Goal: Transaction & Acquisition: Purchase product/service

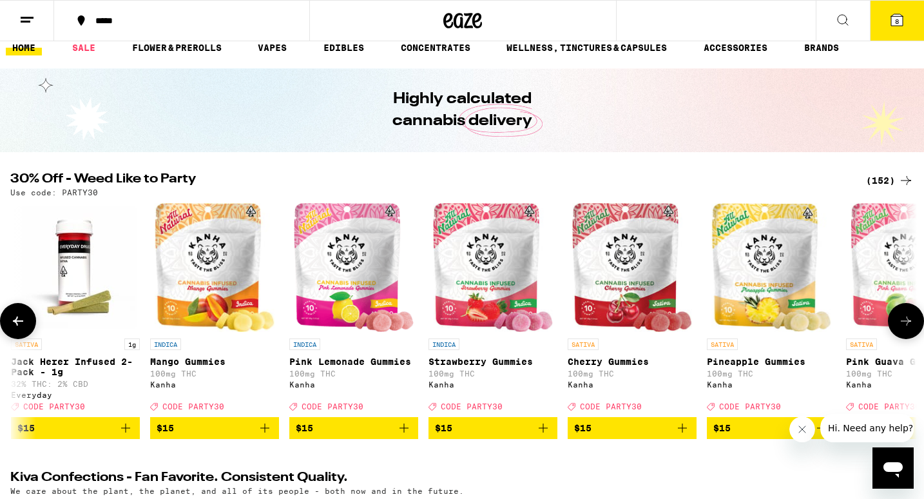
scroll to position [16, 0]
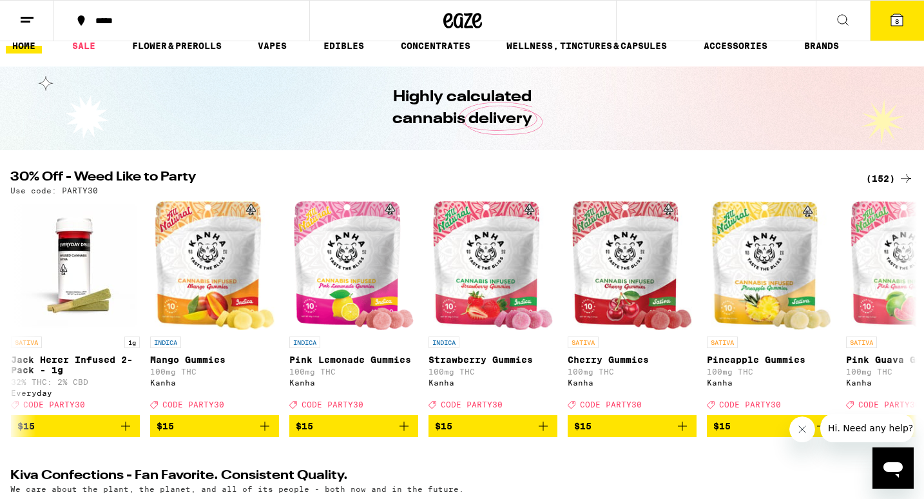
click at [886, 23] on button "8" at bounding box center [897, 21] width 54 height 40
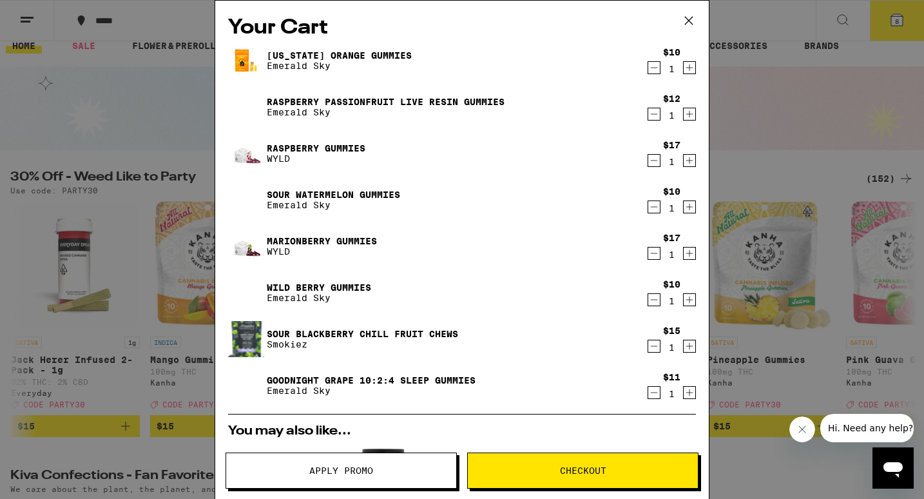
click at [654, 72] on icon "Decrement" at bounding box center [654, 67] width 12 height 15
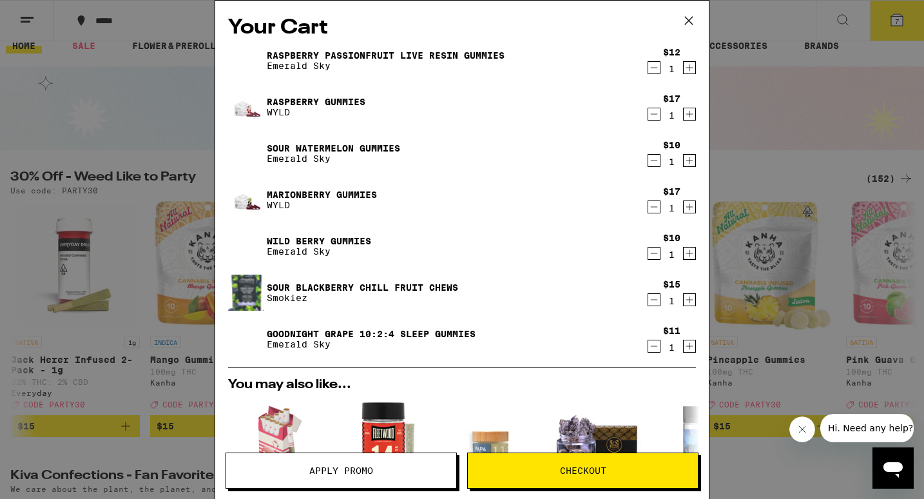
click at [654, 72] on icon "Decrement" at bounding box center [654, 67] width 12 height 15
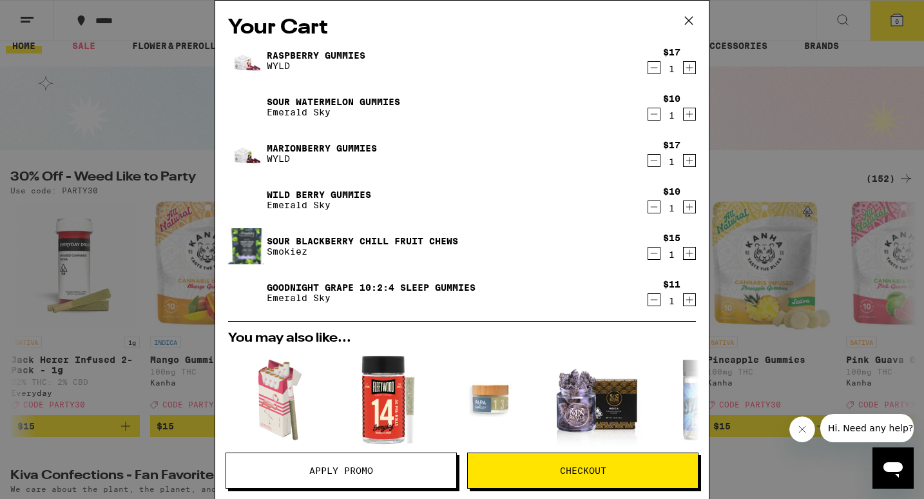
click at [654, 72] on icon "Decrement" at bounding box center [654, 67] width 12 height 15
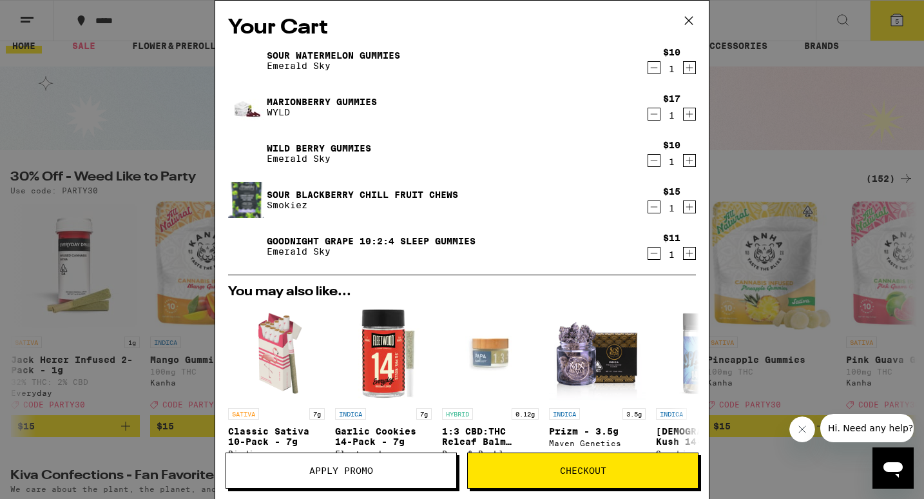
click at [654, 72] on icon "Decrement" at bounding box center [654, 67] width 12 height 15
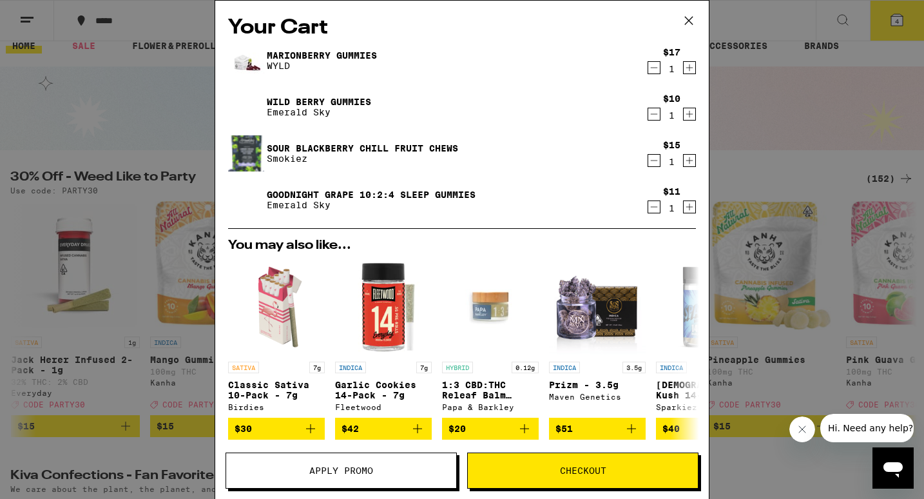
click at [654, 72] on icon "Decrement" at bounding box center [654, 67] width 12 height 15
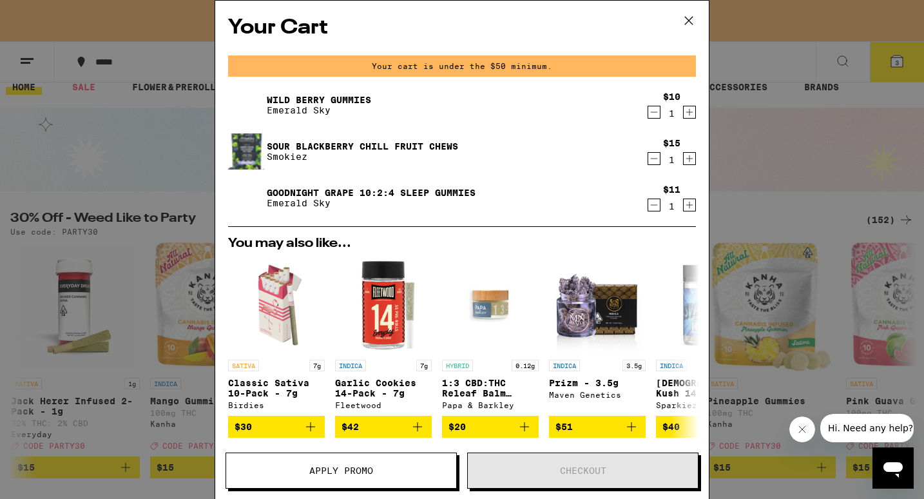
click at [654, 72] on div "Your cart is under the $50 minimum." at bounding box center [462, 65] width 468 height 21
click at [655, 115] on icon "Decrement" at bounding box center [654, 111] width 12 height 15
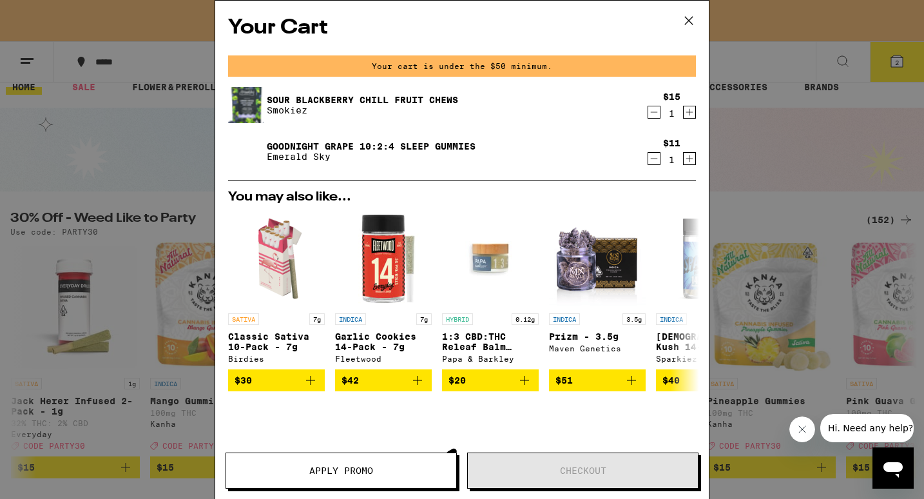
click at [655, 115] on icon "Decrement" at bounding box center [654, 111] width 12 height 15
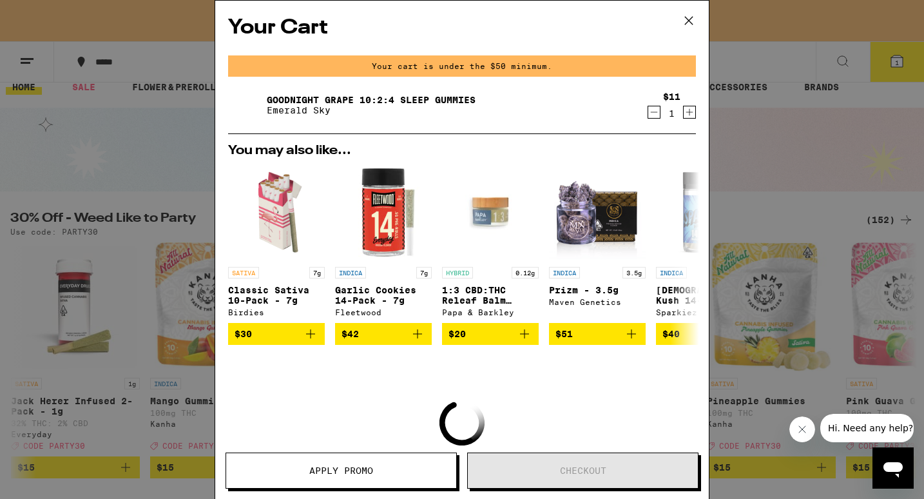
click at [655, 115] on icon "Decrement" at bounding box center [654, 111] width 12 height 15
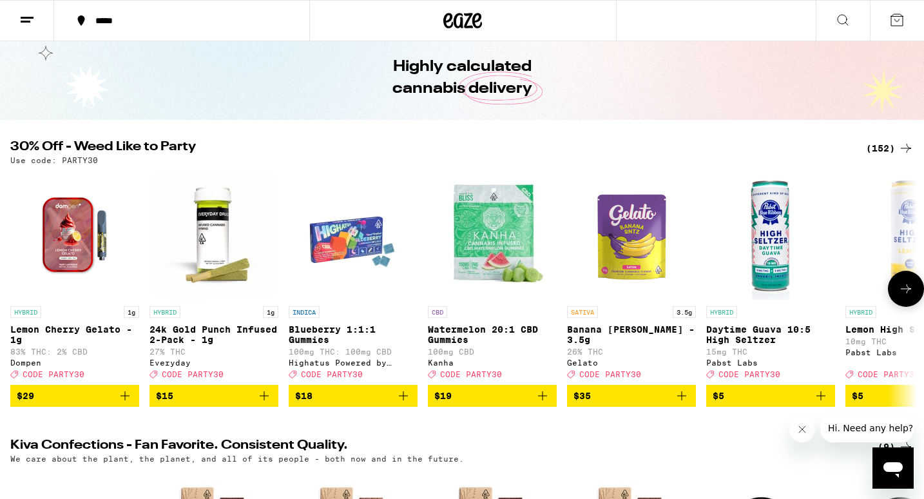
scroll to position [48, 0]
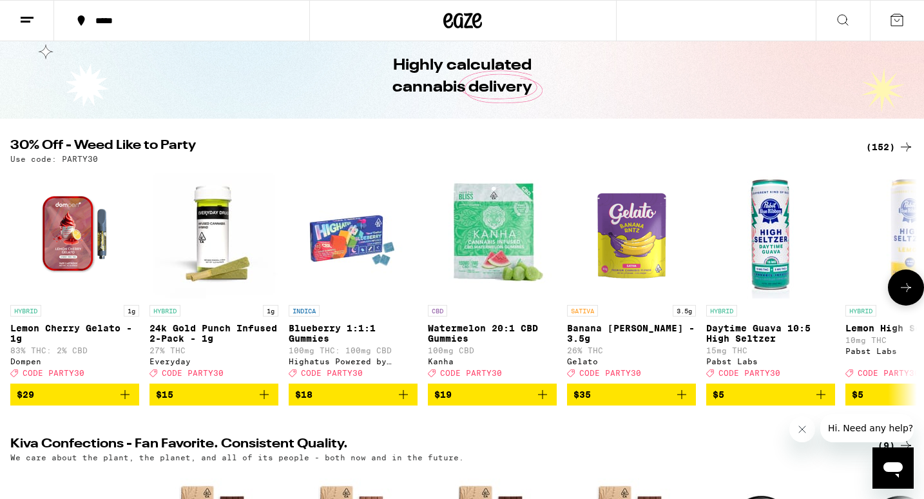
click at [911, 295] on icon at bounding box center [905, 287] width 15 height 15
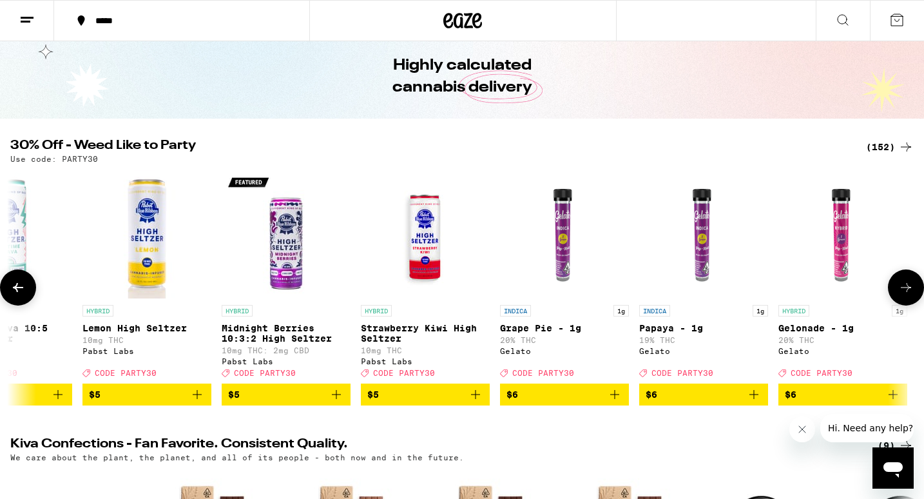
click at [911, 295] on icon at bounding box center [905, 287] width 15 height 15
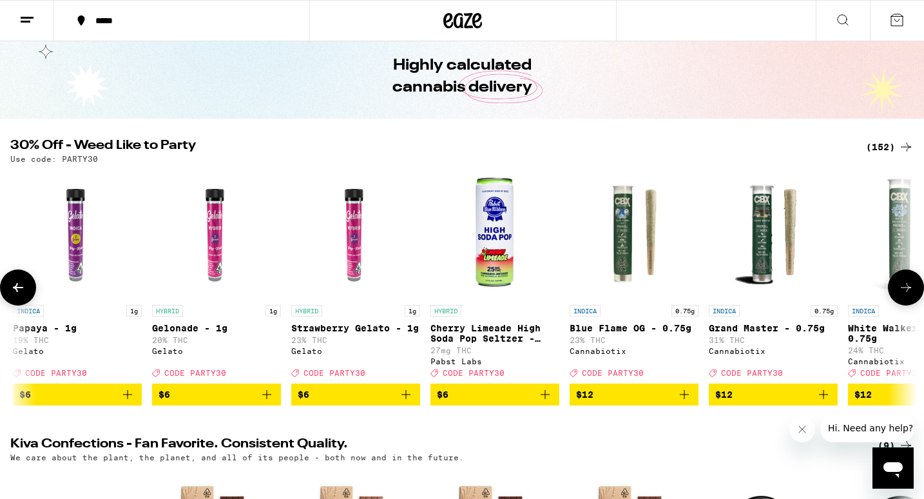
scroll to position [0, 1526]
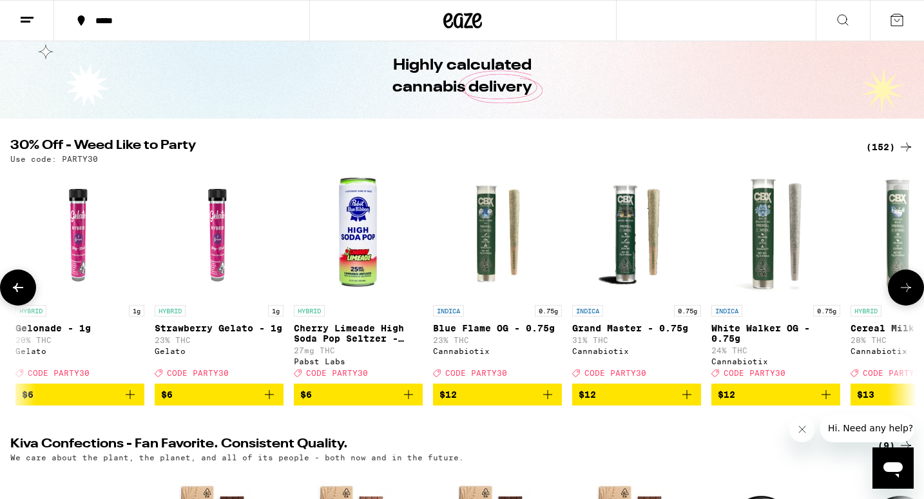
click at [911, 295] on icon at bounding box center [905, 287] width 15 height 15
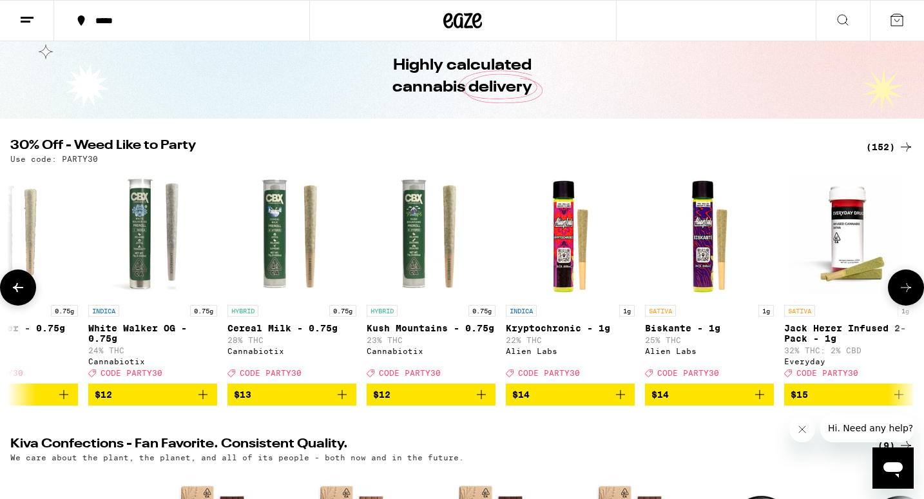
scroll to position [0, 2289]
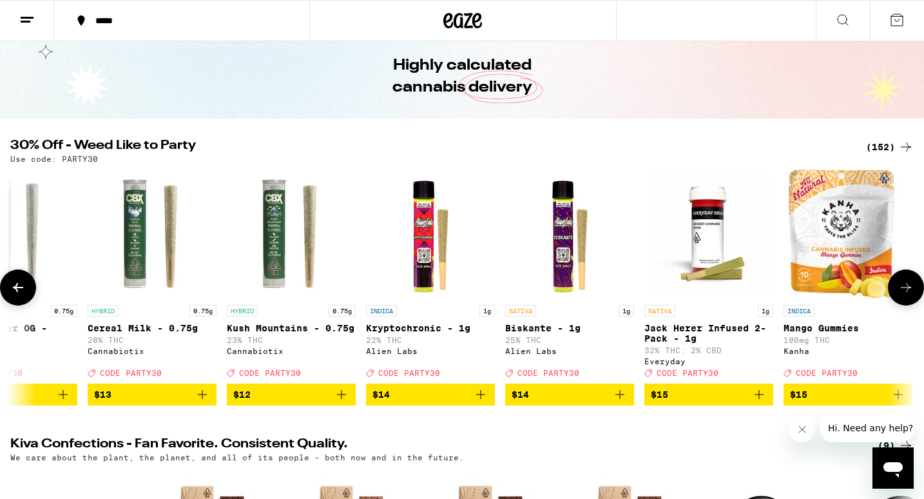
click at [911, 295] on icon at bounding box center [905, 287] width 15 height 15
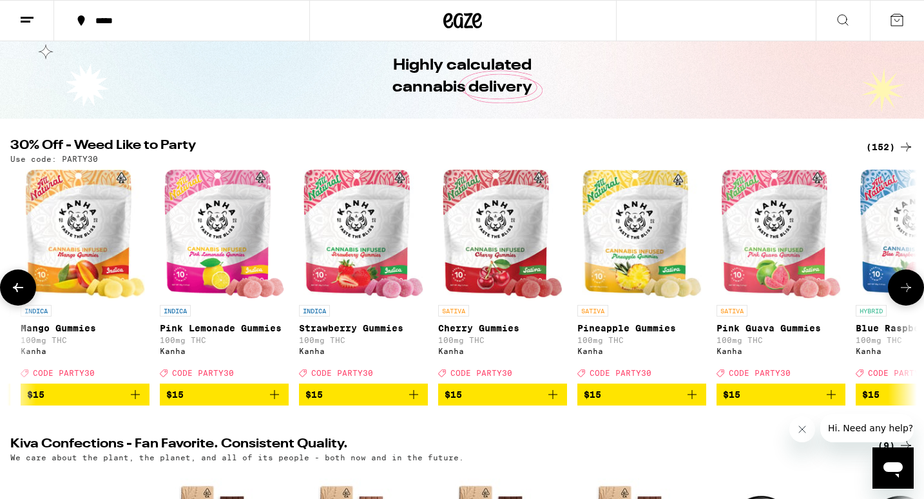
click at [275, 399] on icon "Add to bag" at bounding box center [274, 394] width 9 height 9
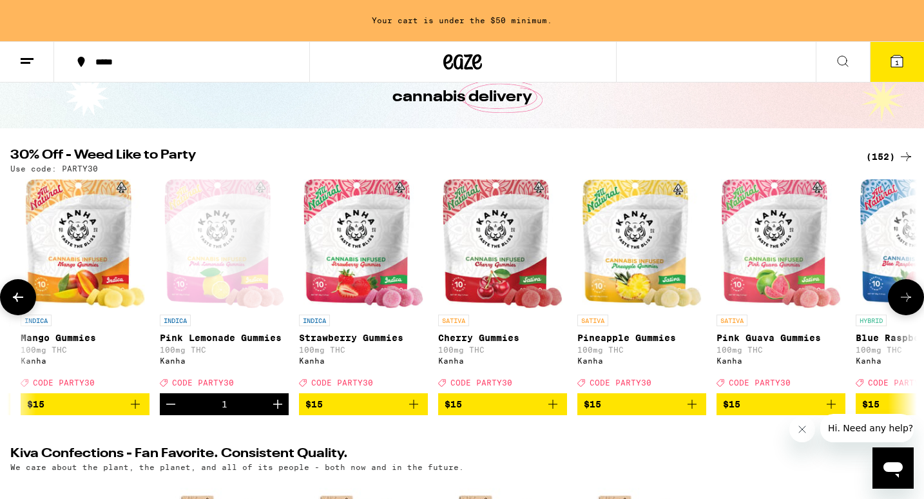
scroll to position [85, 0]
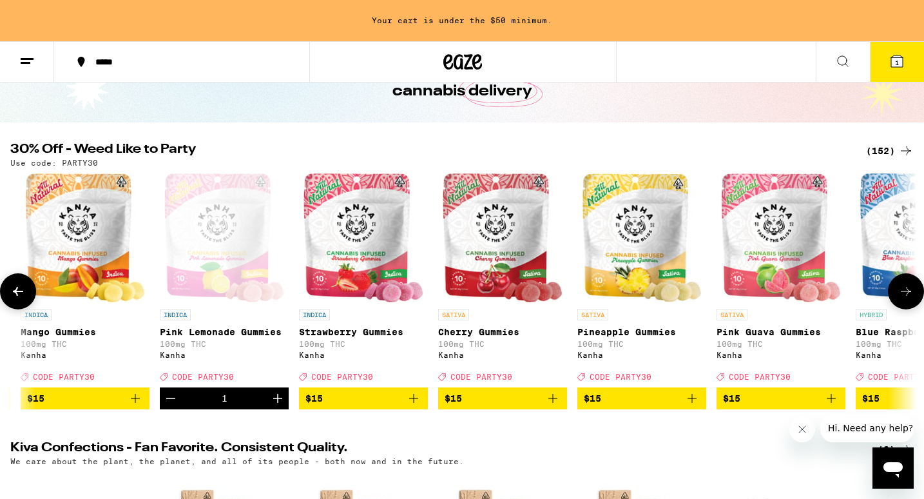
click at [558, 403] on icon "Add to bag" at bounding box center [552, 398] width 15 height 15
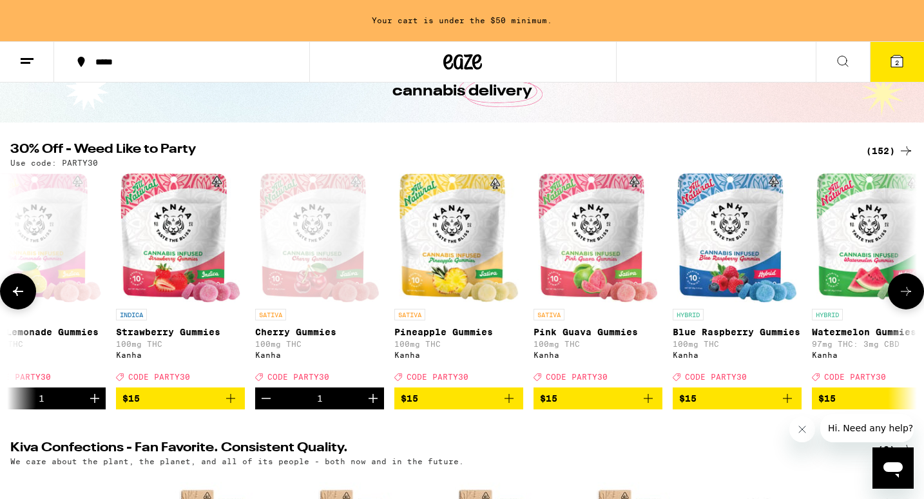
scroll to position [0, 3237]
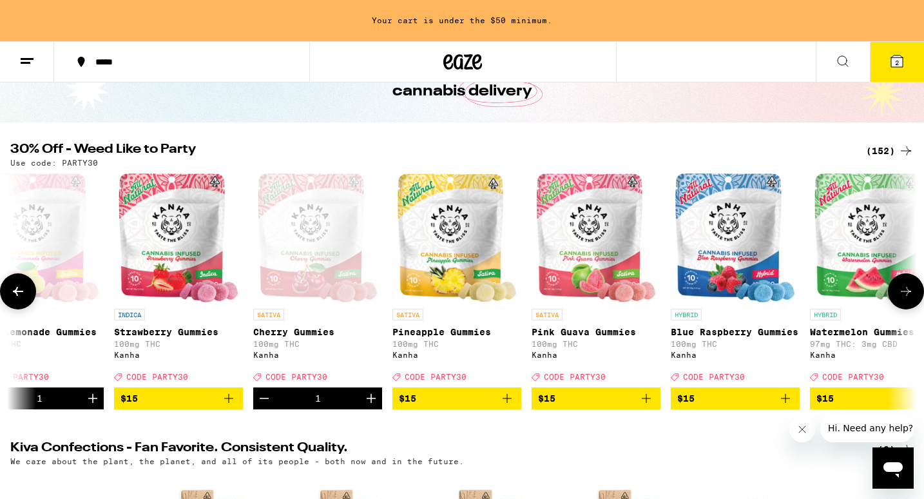
click at [771, 406] on span "$15" at bounding box center [735, 398] width 116 height 15
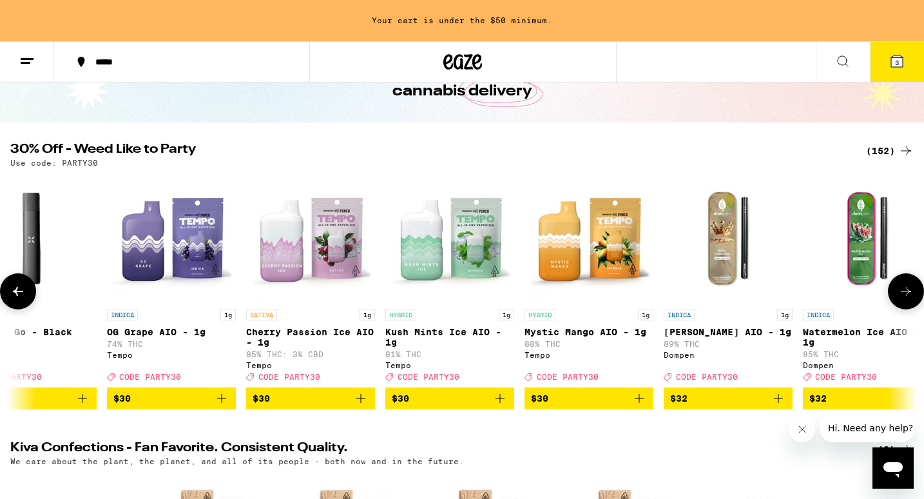
scroll to position [0, 14660]
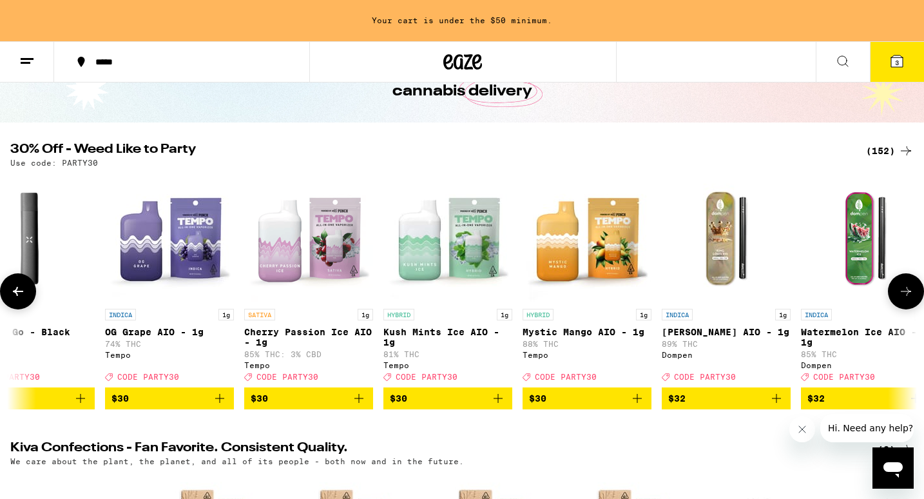
click at [899, 298] on icon at bounding box center [905, 291] width 15 height 15
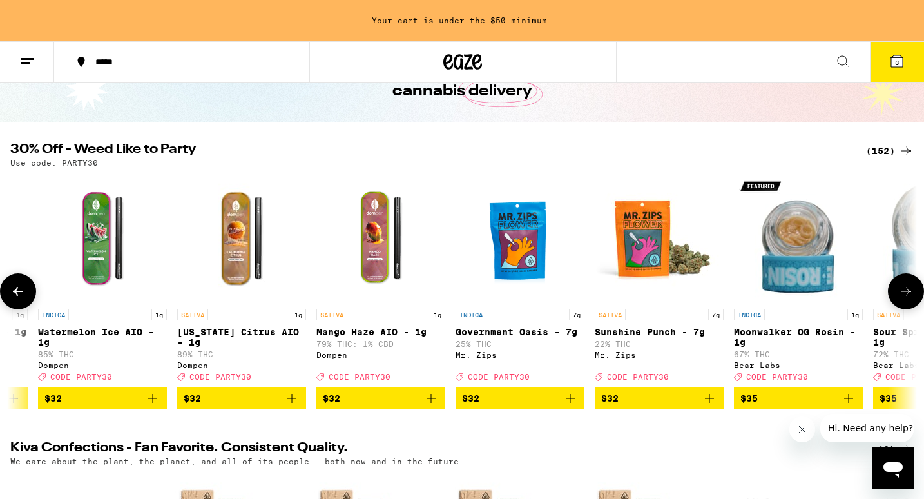
click at [899, 298] on icon at bounding box center [905, 291] width 15 height 15
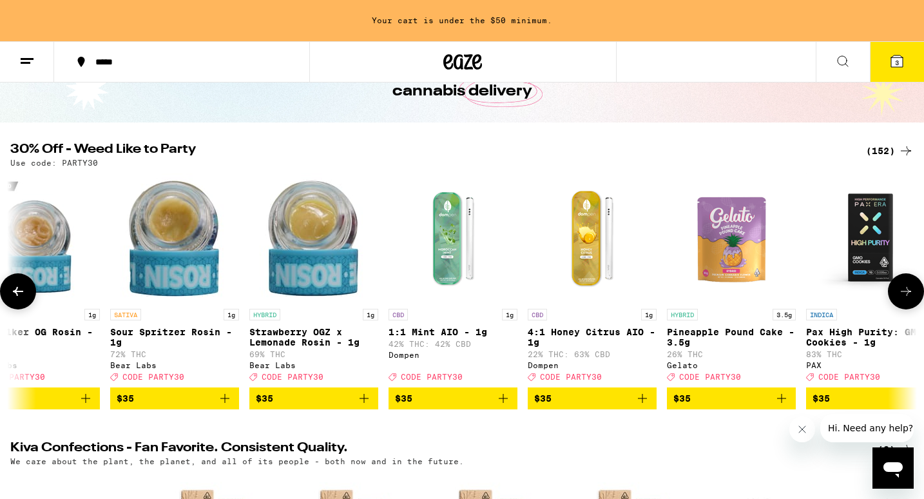
click at [899, 298] on icon at bounding box center [905, 291] width 15 height 15
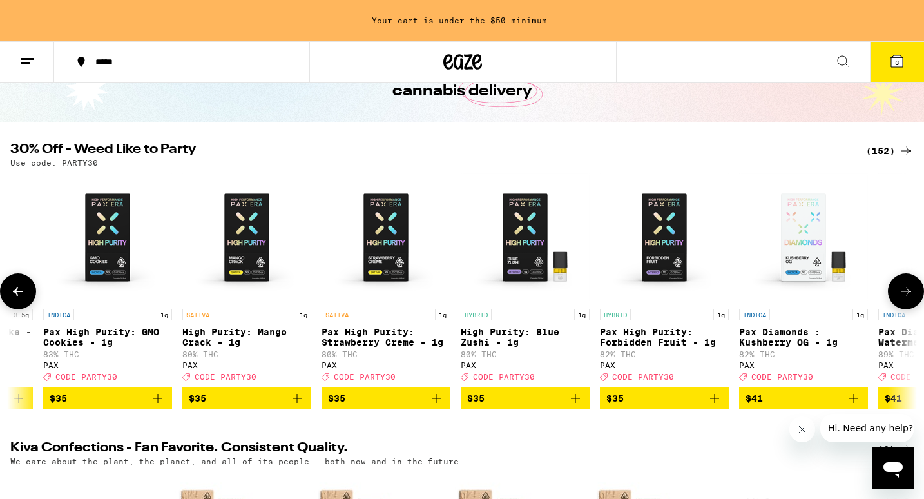
click at [899, 298] on icon at bounding box center [905, 291] width 15 height 15
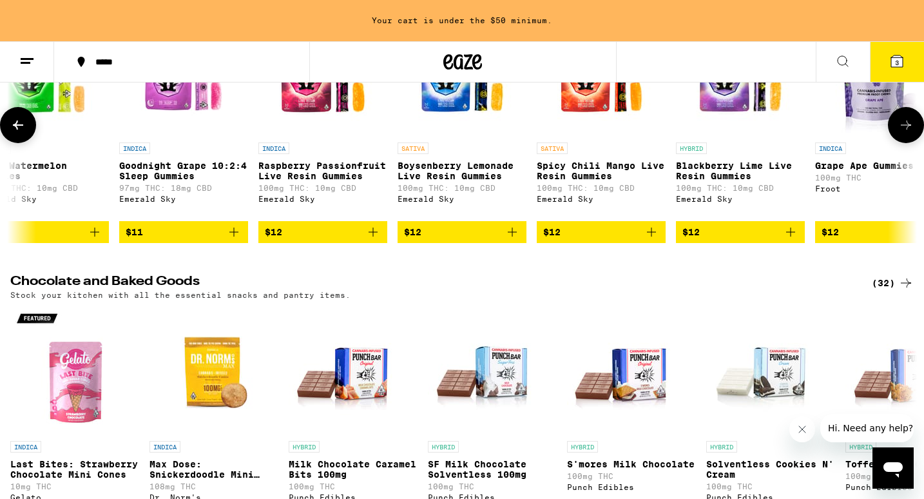
scroll to position [0, 1967]
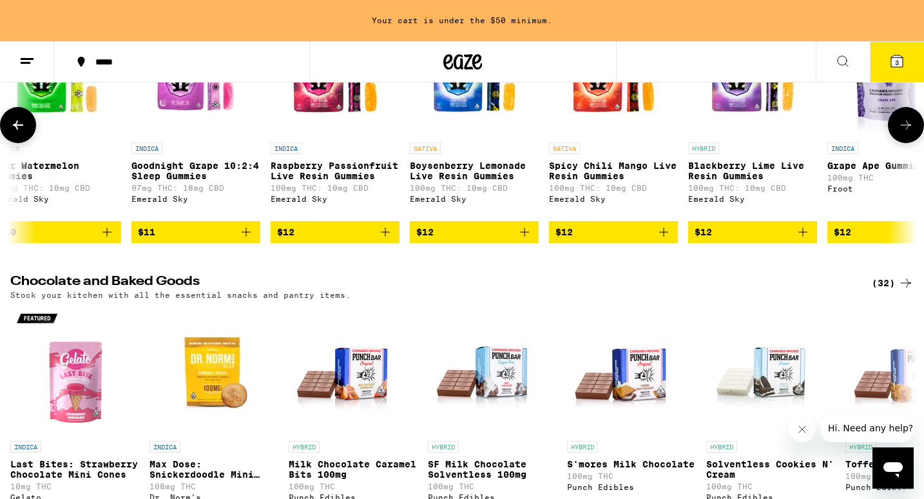
click at [242, 240] on icon "Add to bag" at bounding box center [245, 231] width 15 height 15
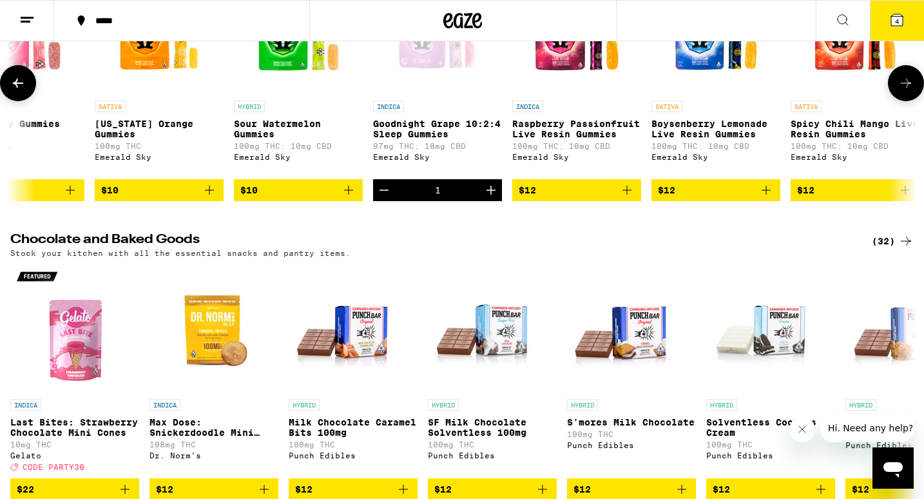
scroll to position [0, 1726]
click at [565, 139] on p "Raspberry Passionfruit Live Resin Gummies" at bounding box center [576, 129] width 129 height 21
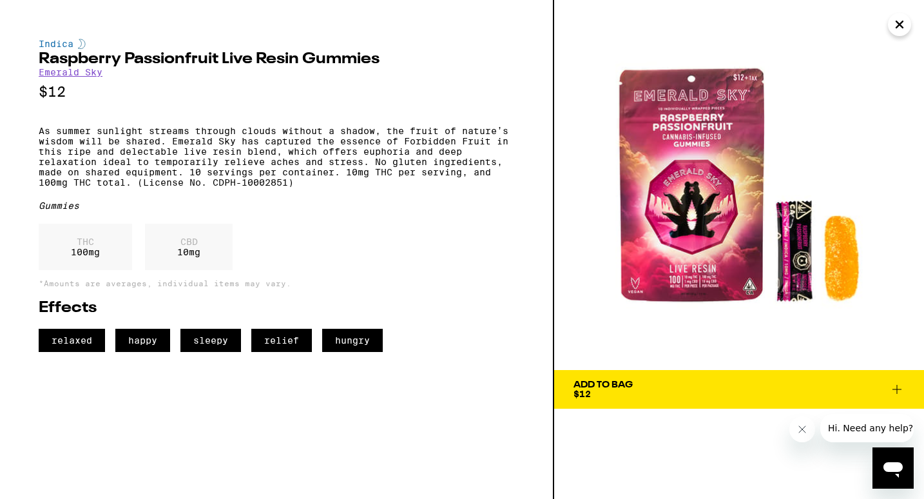
click at [899, 32] on icon "Close" at bounding box center [899, 24] width 15 height 19
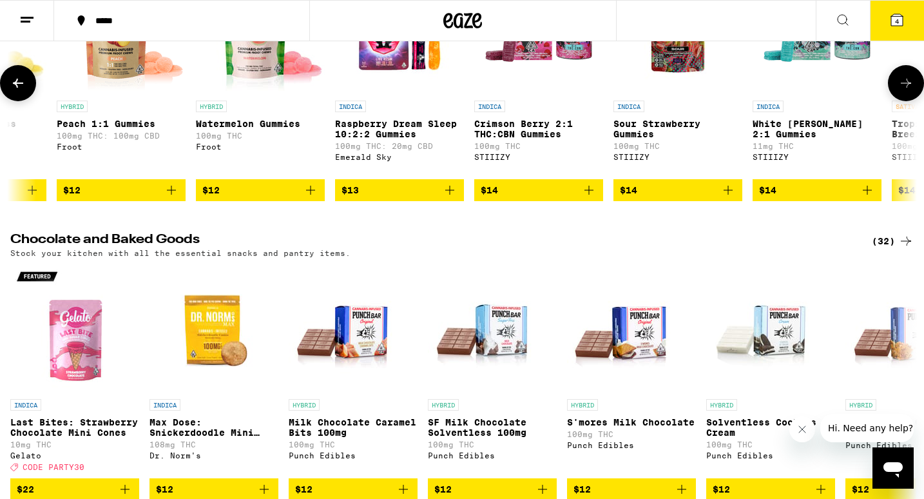
scroll to position [0, 3016]
click at [400, 139] on p "Raspberry Dream Sleep 10:2:2 Gummies" at bounding box center [398, 129] width 129 height 21
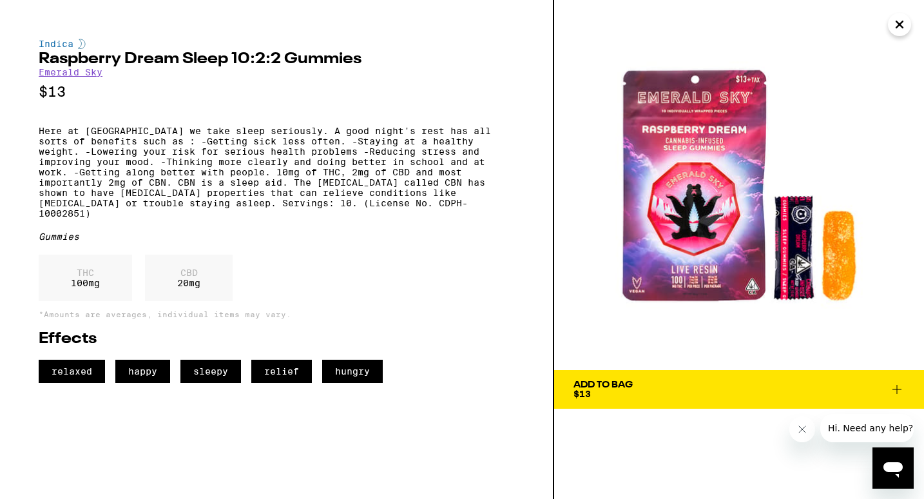
click at [899, 27] on icon "Close" at bounding box center [899, 24] width 15 height 19
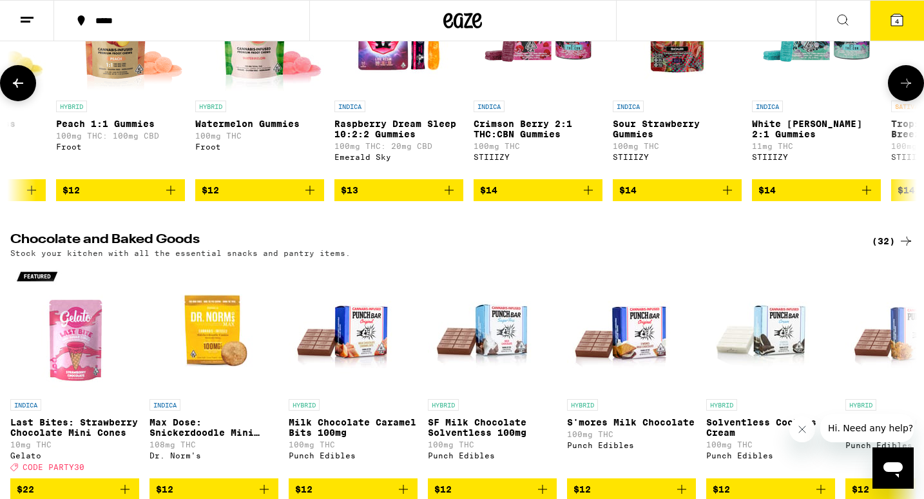
click at [450, 198] on icon "Add to bag" at bounding box center [448, 189] width 15 height 15
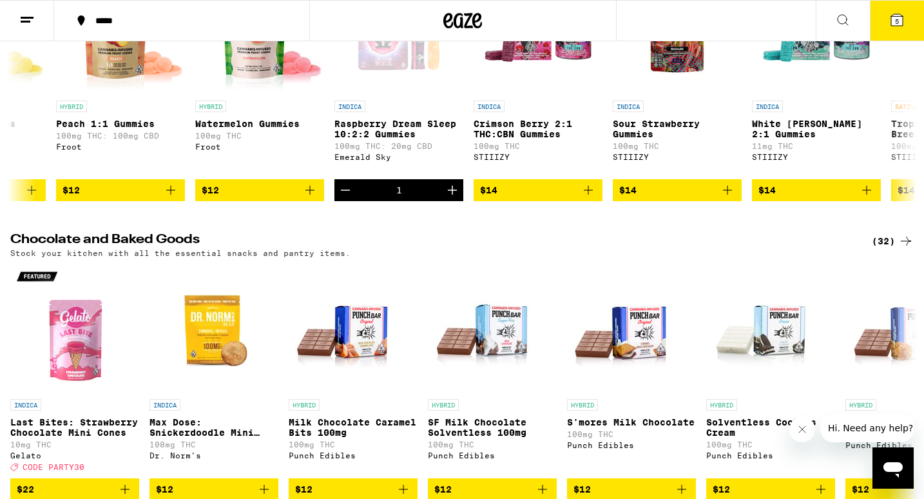
click at [899, 26] on icon at bounding box center [897, 20] width 12 height 12
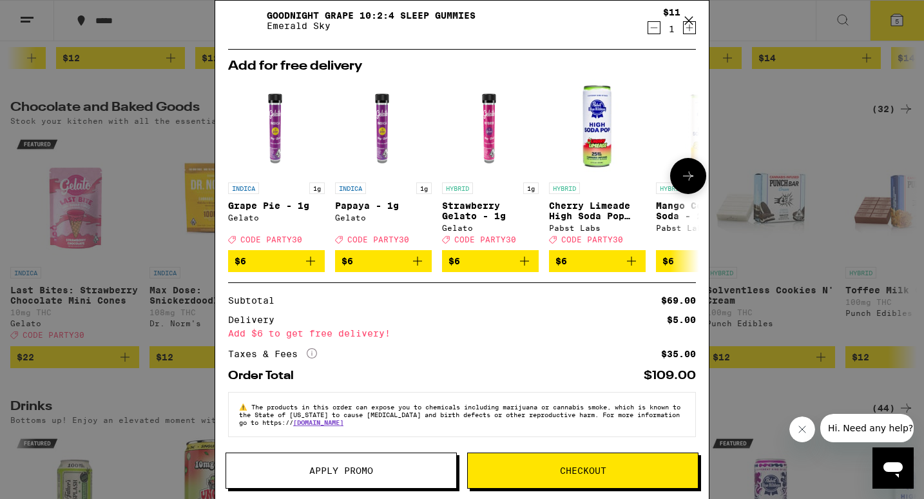
scroll to position [235, 0]
click at [342, 467] on span "Apply Promo" at bounding box center [341, 470] width 64 height 9
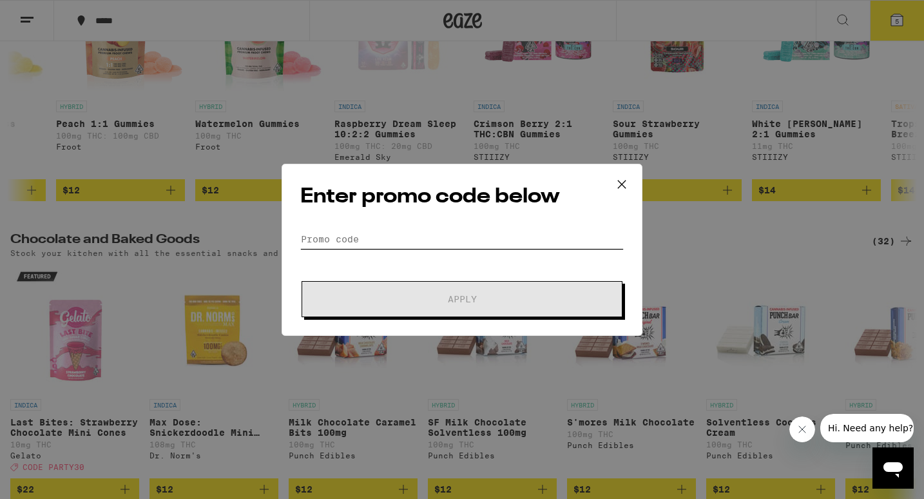
click at [338, 235] on input "Promo Code" at bounding box center [461, 238] width 323 height 19
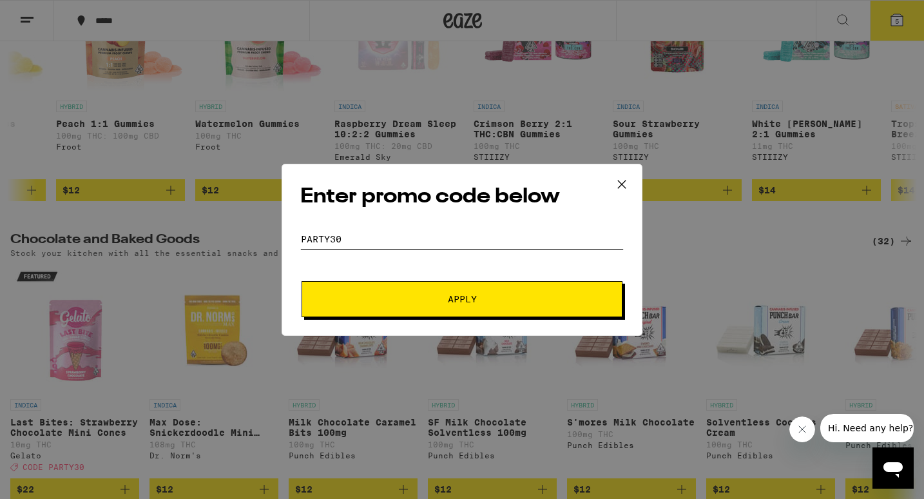
type input "party30"
click at [377, 302] on span "Apply" at bounding box center [462, 298] width 232 height 9
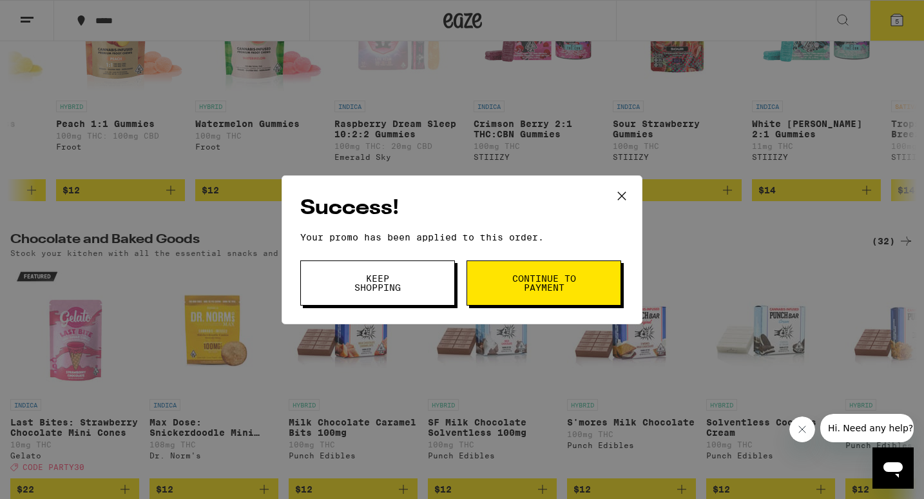
click at [377, 302] on button "Keep Shopping" at bounding box center [377, 282] width 155 height 45
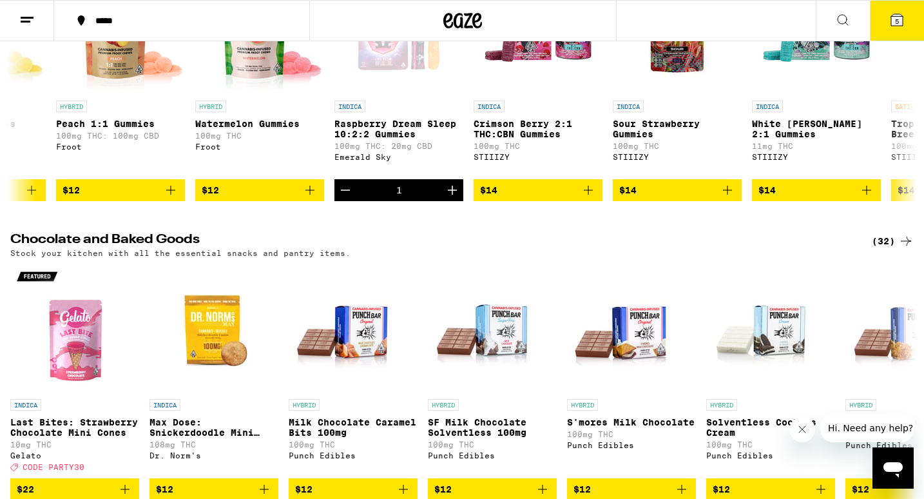
click at [896, 15] on icon at bounding box center [897, 20] width 12 height 12
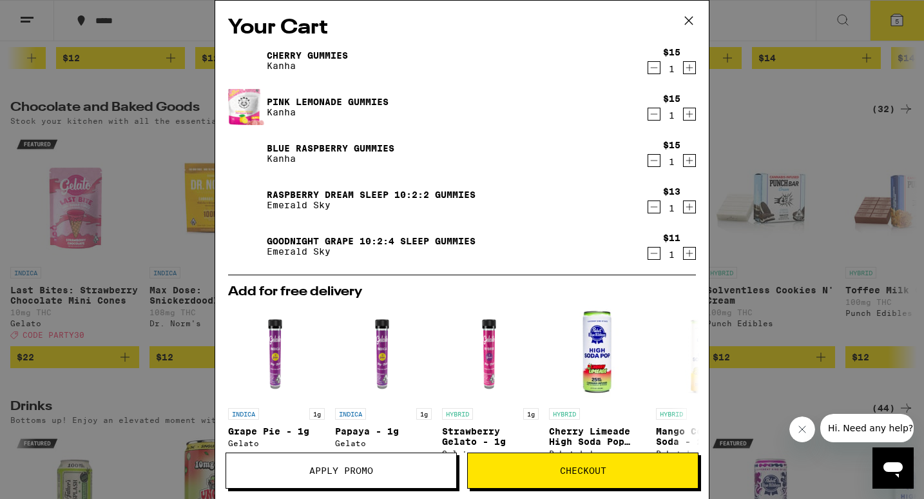
click at [682, 24] on icon at bounding box center [688, 20] width 19 height 19
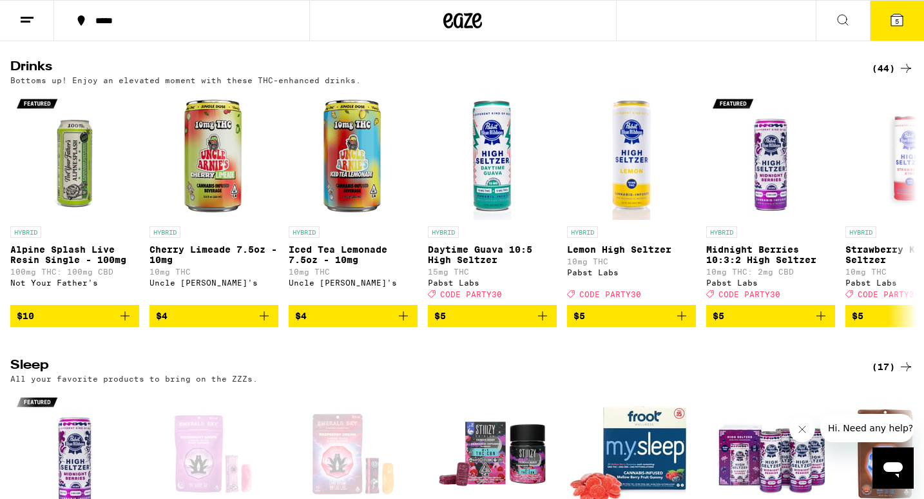
scroll to position [4659, 0]
